Goal: Transaction & Acquisition: Purchase product/service

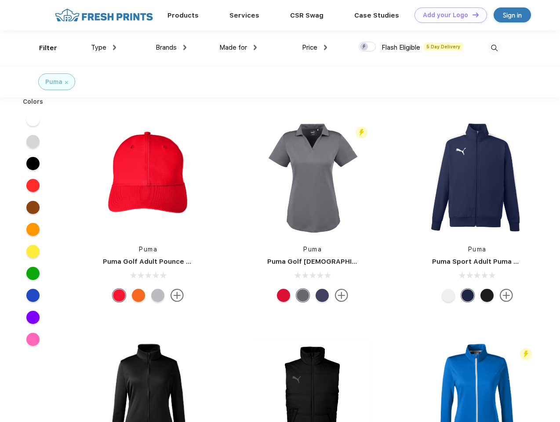
click at [447, 15] on link "Add your Logo Design Tool" at bounding box center [450, 14] width 72 height 15
click at [0, 0] on div "Design Tool" at bounding box center [0, 0] width 0 height 0
click at [471, 14] on link "Add your Logo Design Tool" at bounding box center [450, 14] width 72 height 15
click at [42, 48] on div "Filter" at bounding box center [48, 48] width 18 height 10
click at [104, 47] on span "Type" at bounding box center [98, 47] width 15 height 8
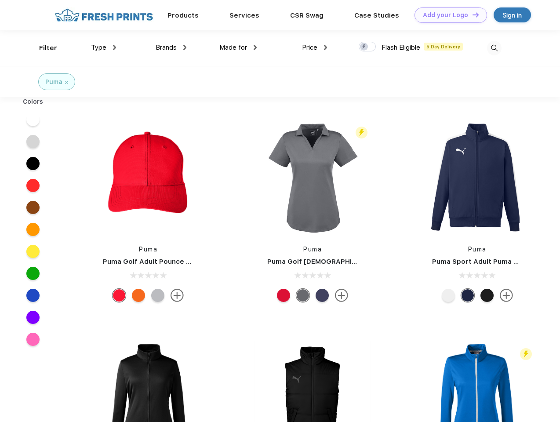
click at [171, 47] on span "Brands" at bounding box center [166, 47] width 21 height 8
click at [238, 47] on span "Made for" at bounding box center [233, 47] width 28 height 8
click at [315, 47] on span "Price" at bounding box center [309, 47] width 15 height 8
click at [367, 47] on div at bounding box center [367, 47] width 17 height 10
click at [364, 47] on input "checkbox" at bounding box center [362, 44] width 6 height 6
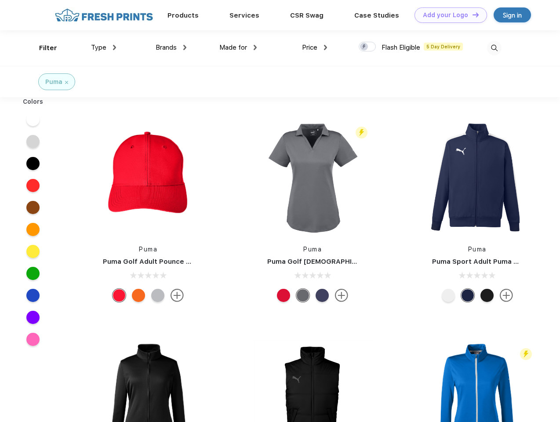
click at [494, 48] on img at bounding box center [494, 48] width 14 height 14
